Goal: Consume media (video, audio)

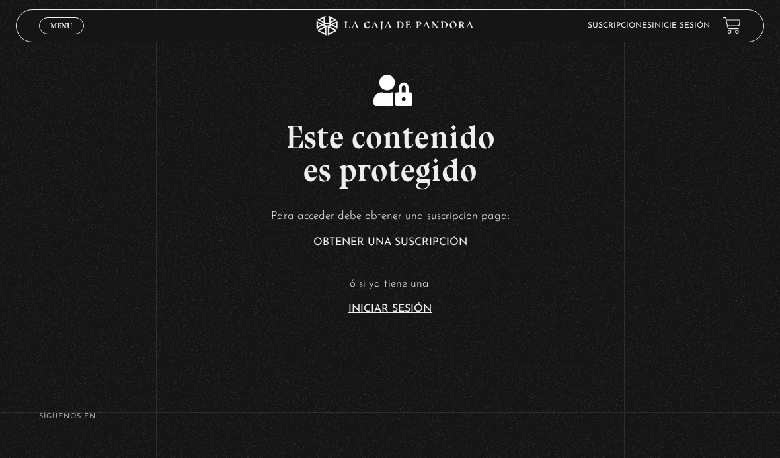
click at [680, 27] on link "Inicie sesión" at bounding box center [681, 26] width 58 height 8
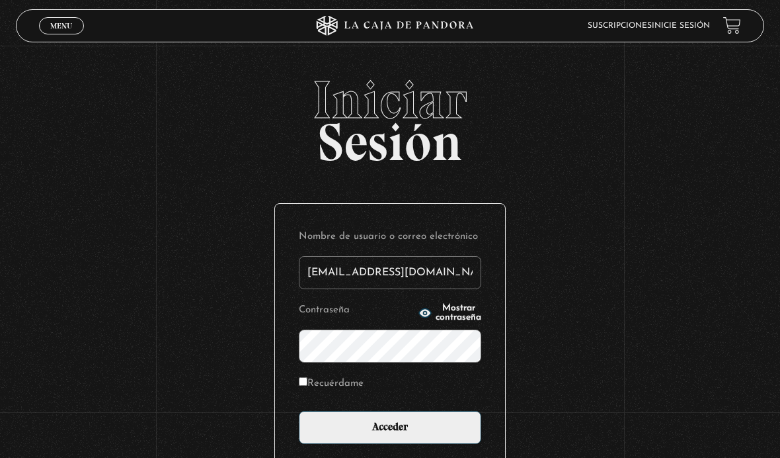
type input "[EMAIL_ADDRESS][DOMAIN_NAME]"
click at [390, 434] on input "Acceder" at bounding box center [390, 427] width 183 height 33
click at [395, 411] on input "Acceder" at bounding box center [390, 427] width 183 height 33
